Goal: Information Seeking & Learning: Find specific page/section

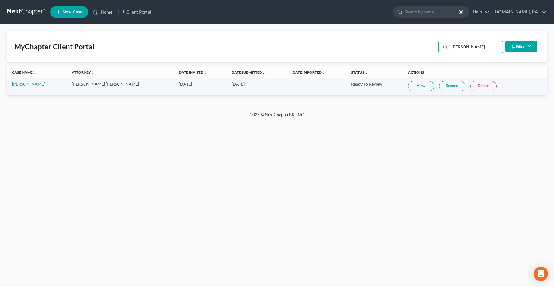
drag, startPoint x: 469, startPoint y: 45, endPoint x: 421, endPoint y: 51, distance: 48.9
click at [426, 53] on div "MyChapter Client Portal [PERSON_NAME] Filter Status Filter... Invited In Progre…" at bounding box center [277, 46] width 540 height 30
type input "punga"
click at [411, 86] on link "View" at bounding box center [421, 86] width 26 height 10
drag, startPoint x: 105, startPoint y: 13, endPoint x: 109, endPoint y: 12, distance: 4.2
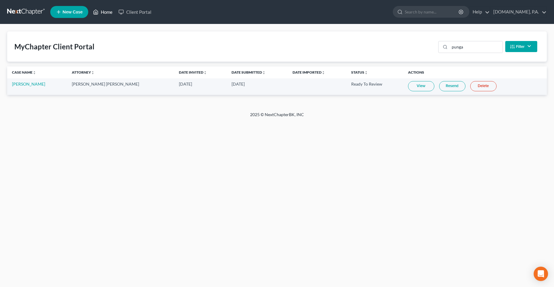
click at [105, 13] on link "Home" at bounding box center [102, 12] width 25 height 11
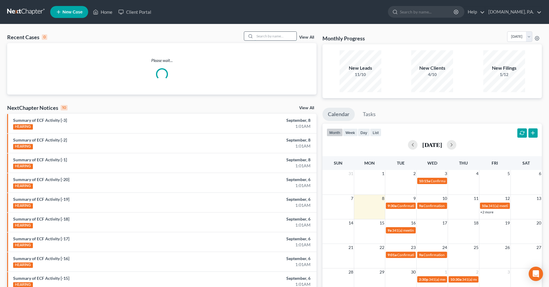
click at [269, 35] on input "search" at bounding box center [276, 36] width 42 height 9
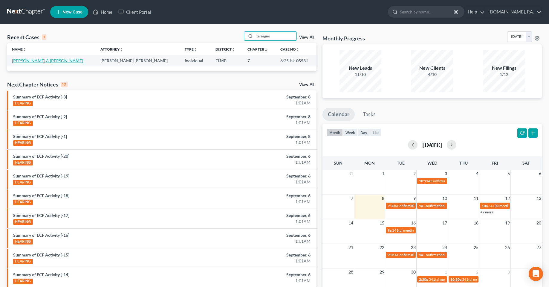
type input "tersegno"
click at [34, 60] on link "[PERSON_NAME] & [PERSON_NAME]" at bounding box center [47, 60] width 71 height 5
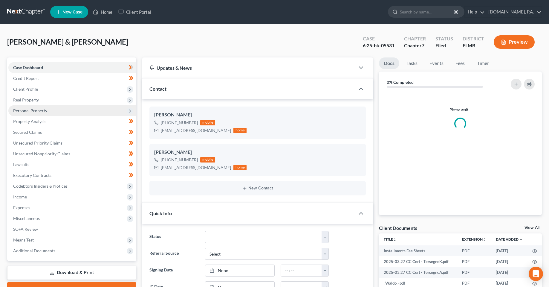
click at [34, 106] on span "Personal Property" at bounding box center [72, 110] width 128 height 11
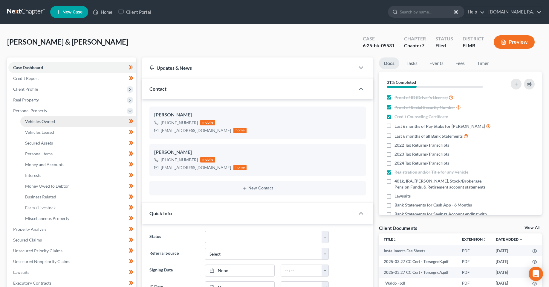
click at [46, 116] on link "Vehicles Owned" at bounding box center [78, 121] width 116 height 11
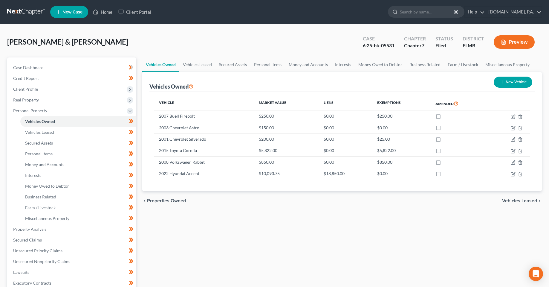
click at [246, 242] on div "Vehicles Owned Vehicles Leased Secured Assets Personal Items Money and Accounts…" at bounding box center [342, 229] width 406 height 345
click at [185, 39] on div "[PERSON_NAME] & [PERSON_NAME] Upgraded Case 6:25-bk-05531 Chapter Chapter 7 Sta…" at bounding box center [274, 44] width 535 height 26
click at [224, 206] on div "chevron_left Properties Owned Vehicles Leased chevron_right" at bounding box center [342, 200] width 400 height 19
drag, startPoint x: 139, startPoint y: 12, endPoint x: 193, endPoint y: 0, distance: 55.1
click at [139, 12] on link "Client Portal" at bounding box center [134, 12] width 39 height 11
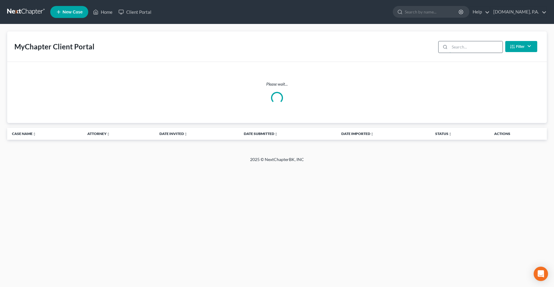
click at [467, 48] on input "search" at bounding box center [476, 46] width 53 height 11
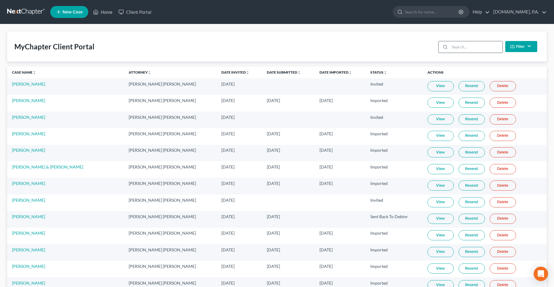
click at [458, 51] on input "search" at bounding box center [476, 46] width 53 height 11
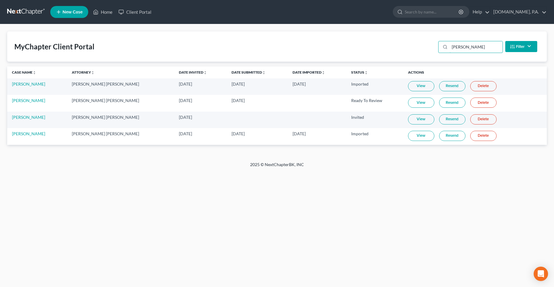
type input "[PERSON_NAME]"
click at [419, 101] on link "View" at bounding box center [421, 103] width 26 height 10
